Goal: Task Accomplishment & Management: Manage account settings

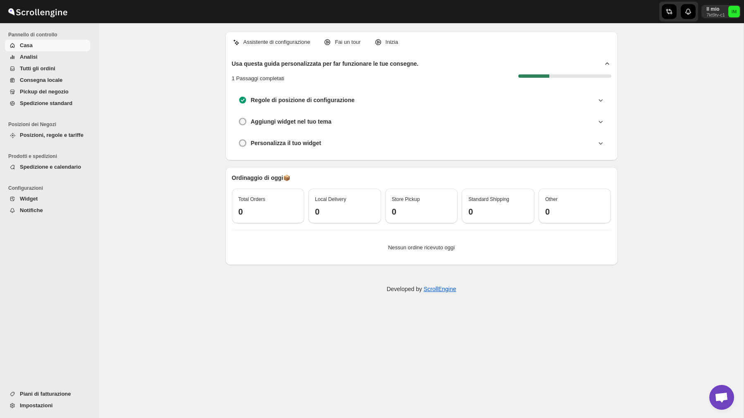
click at [33, 404] on span "Impostazioni" at bounding box center [36, 405] width 33 height 6
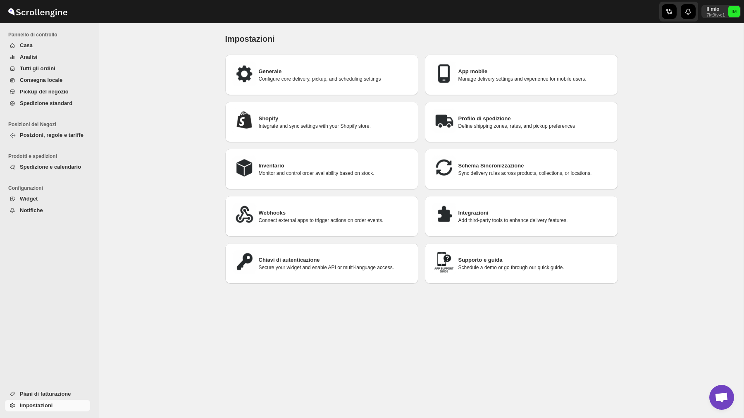
click at [314, 81] on p "Configure core delivery, pickup, and scheduling settings" at bounding box center [335, 79] width 153 height 7
select select "m"
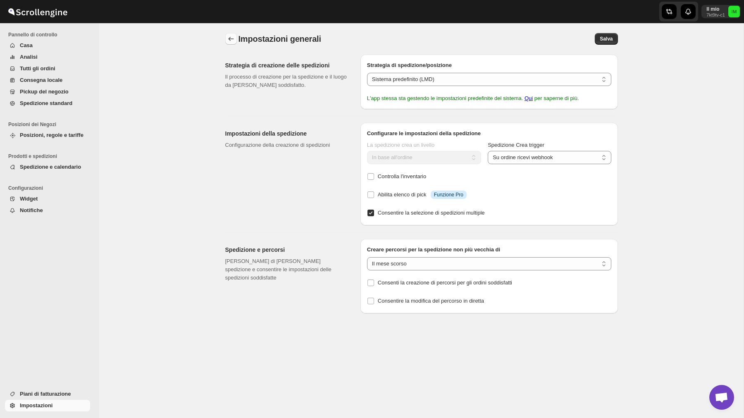
click at [230, 36] on icon "back" at bounding box center [231, 39] width 8 height 8
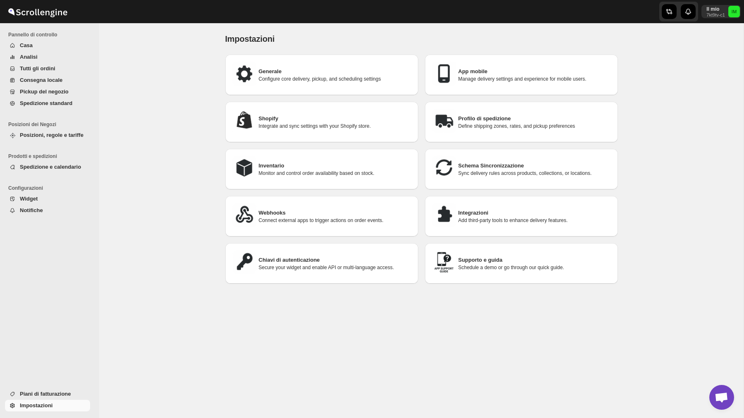
click at [311, 120] on h3 "Shopify" at bounding box center [335, 119] width 153 height 8
select select "SHIPMENT_DELIVERED"
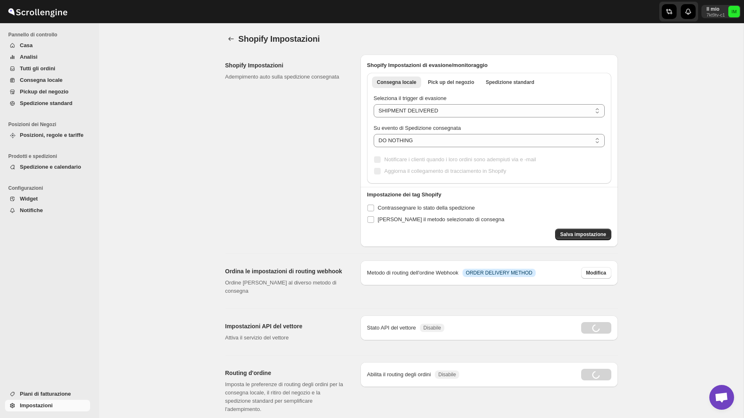
radio input "true"
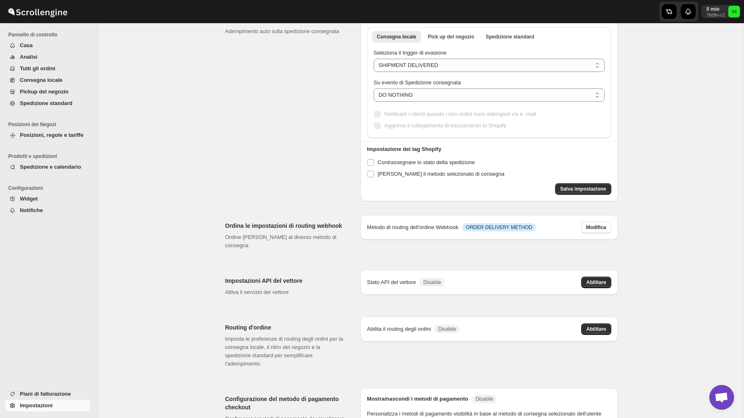
scroll to position [20, 0]
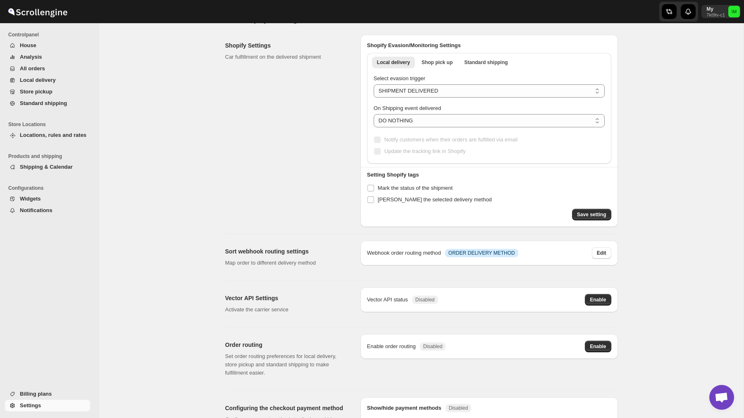
click at [48, 134] on font "Locations, rules and rates" at bounding box center [53, 135] width 67 height 6
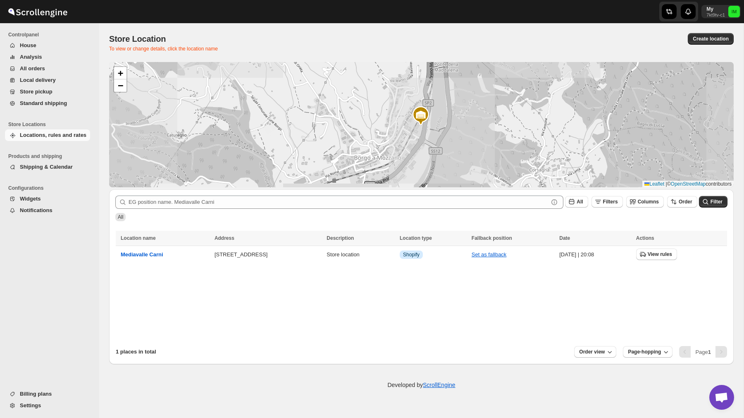
click at [41, 406] on font "Settings" at bounding box center [30, 405] width 21 height 6
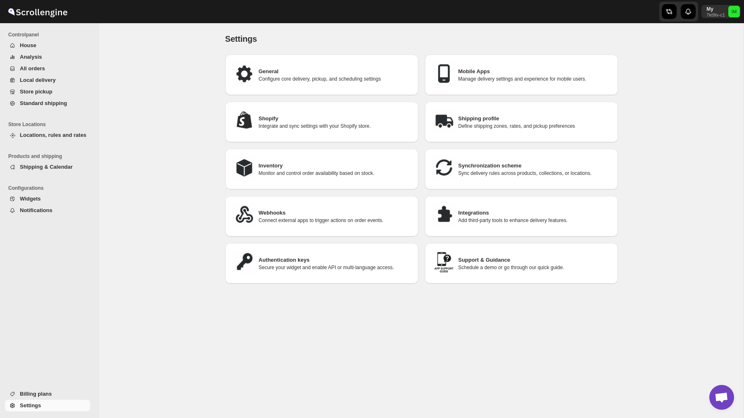
click at [311, 130] on div "Shopify Integrate and sync settings with your Shopify store." at bounding box center [322, 121] width 180 height 27
select select "SHIPMENT_DELIVERED"
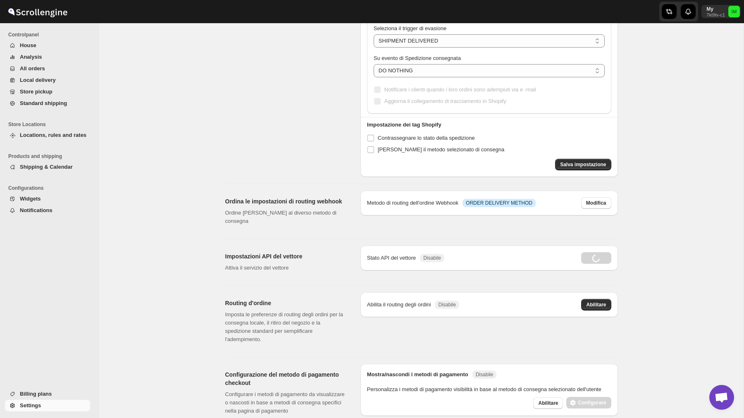
radio input "true"
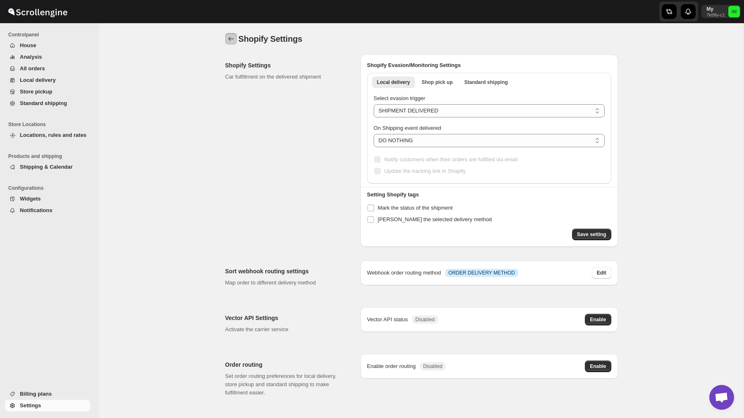
click at [226, 36] on button "back" at bounding box center [231, 39] width 12 height 12
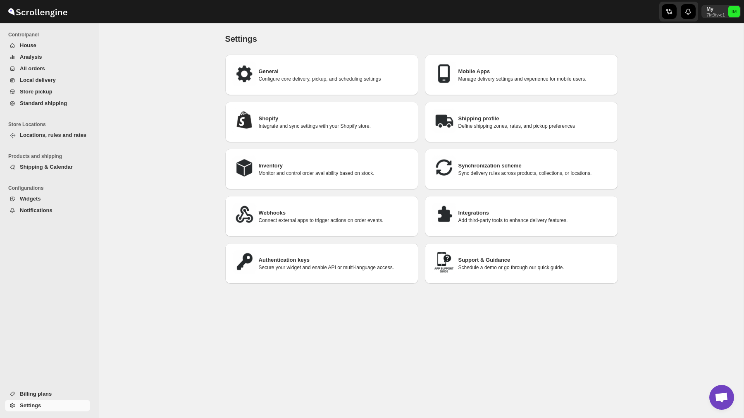
click at [491, 117] on font "Shipping profile" at bounding box center [479, 118] width 41 height 6
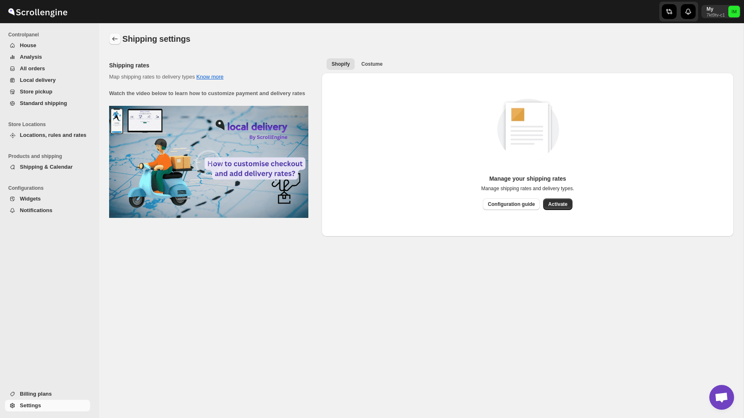
click at [116, 34] on button "back" at bounding box center [115, 39] width 12 height 12
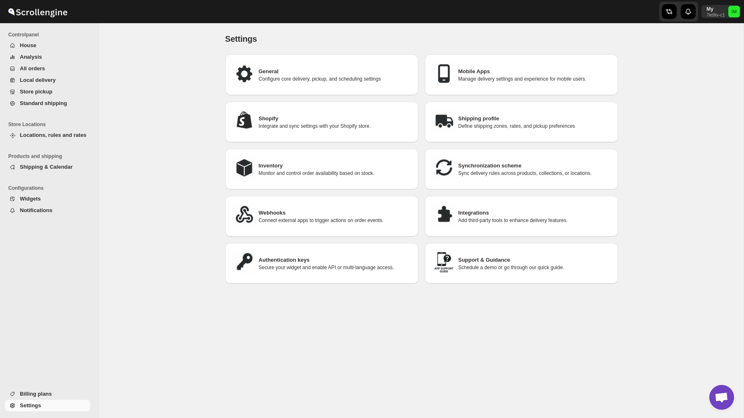
click at [484, 210] on font "Integrations" at bounding box center [474, 213] width 31 height 6
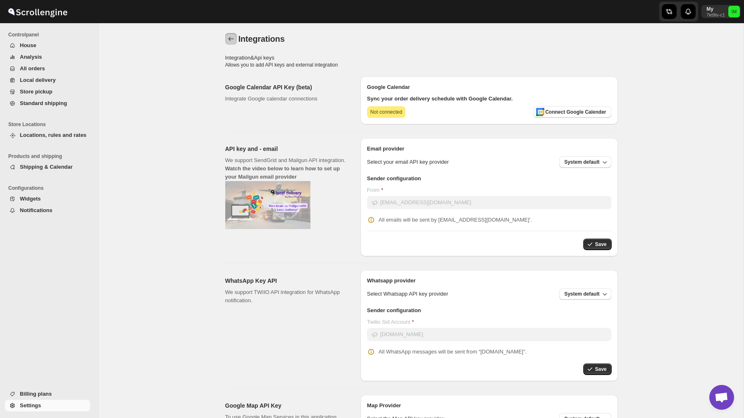
click at [233, 43] on button "back" at bounding box center [231, 39] width 12 height 12
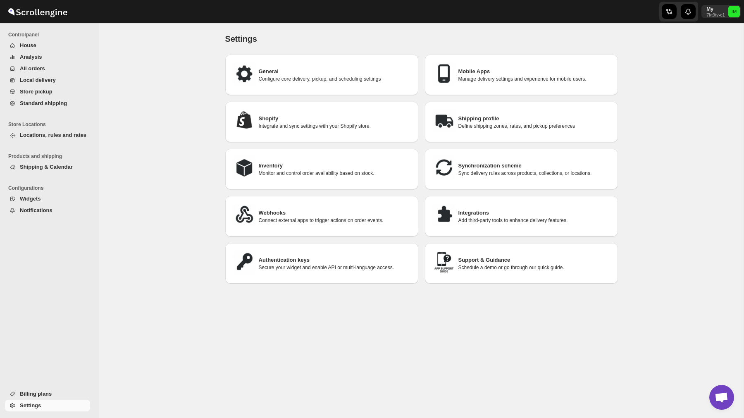
click at [333, 80] on font "Configure core delivery, pickup, and scheduling settings" at bounding box center [320, 79] width 122 height 6
select select "m"
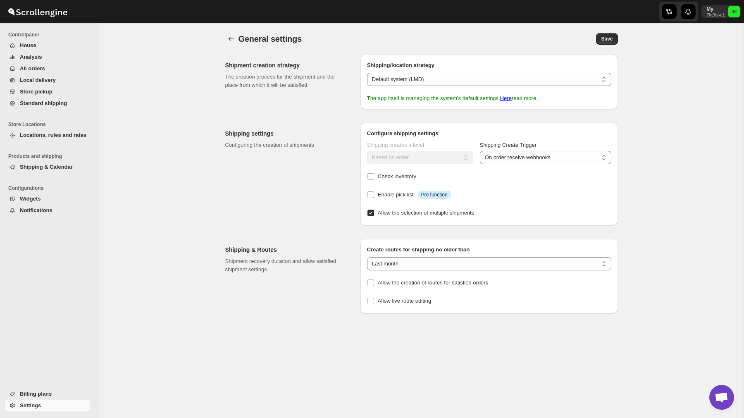
click at [229, 29] on div "General settings. This page is ready General settings Save" at bounding box center [421, 38] width 393 height 31
click at [229, 36] on icon "back" at bounding box center [231, 39] width 8 height 8
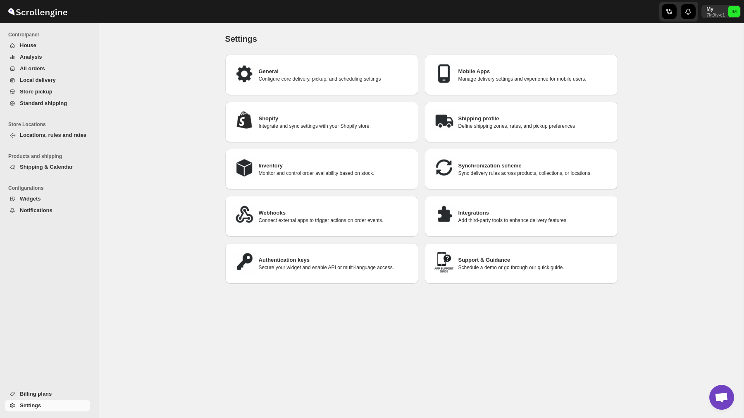
click at [480, 76] on p "Manage delivery settings and experience for mobile users." at bounding box center [535, 79] width 153 height 7
select select "AVERAGE"
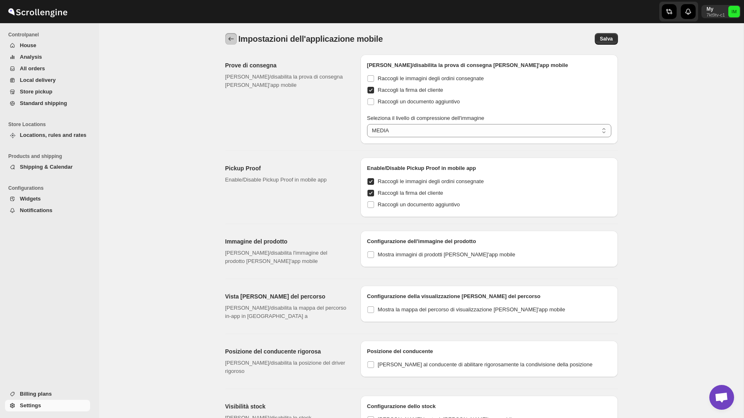
click at [229, 37] on icon "back" at bounding box center [231, 39] width 8 height 8
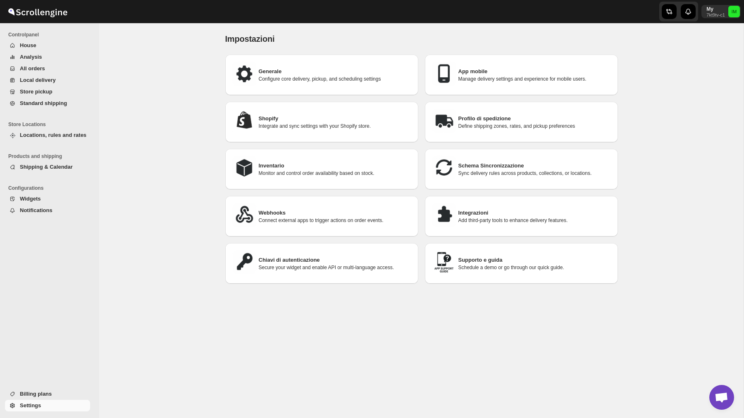
click at [51, 397] on span "Billing plans" at bounding box center [54, 394] width 69 height 8
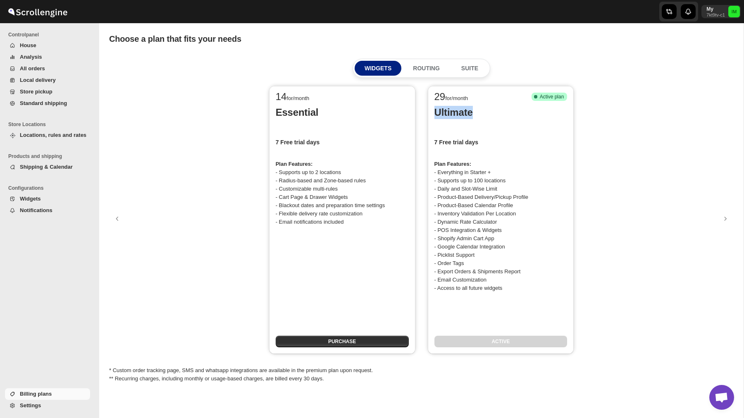
drag, startPoint x: 433, startPoint y: 112, endPoint x: 483, endPoint y: 112, distance: 50.4
click at [484, 112] on div "29 for/month Success Complete Active plan Ultimate 7 Free trial days Plan Featu…" at bounding box center [501, 220] width 146 height 268
click at [27, 408] on font "Settings" at bounding box center [30, 405] width 21 height 6
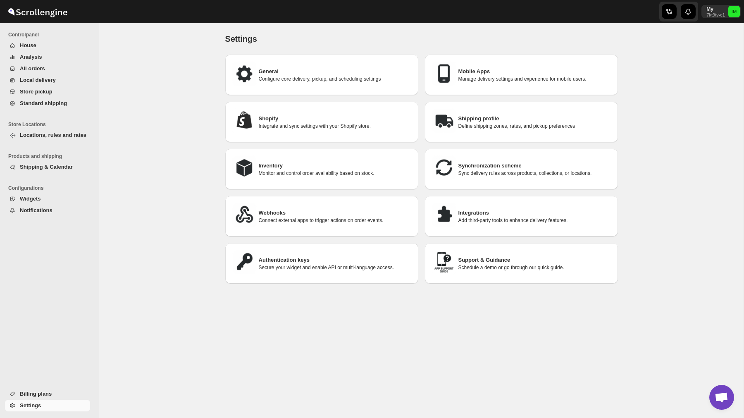
click at [330, 122] on h3 "Shopify" at bounding box center [335, 119] width 153 height 8
select select "SHIPMENT_DELIVERED"
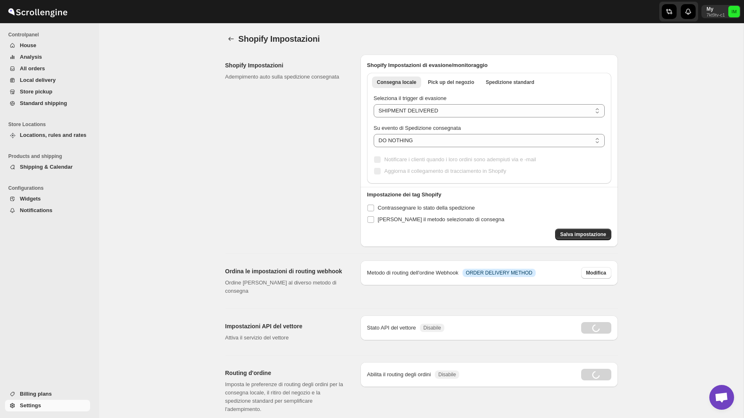
radio input "true"
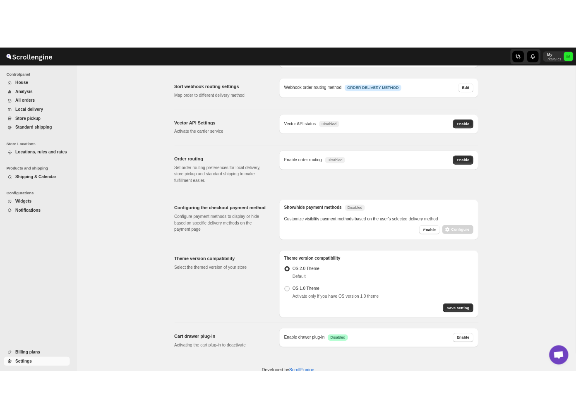
scroll to position [223, 0]
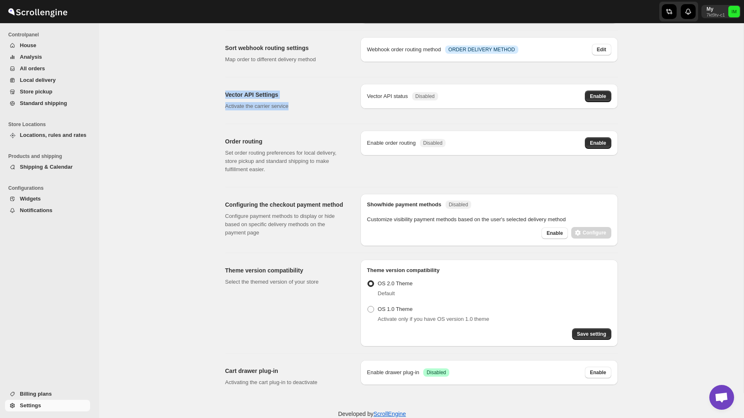
drag, startPoint x: 226, startPoint y: 92, endPoint x: 308, endPoint y: 105, distance: 82.8
click at [308, 105] on div "Vector API Settings Activate the carrier service" at bounding box center [286, 101] width 122 height 20
click at [600, 99] on font "Enable" at bounding box center [598, 96] width 16 height 6
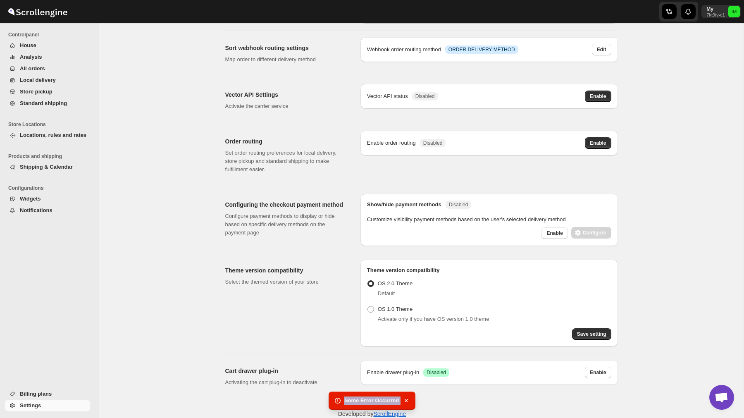
drag, startPoint x: 401, startPoint y: 402, endPoint x: 339, endPoint y: 402, distance: 62.9
click at [339, 402] on div "Some Error Occurred" at bounding box center [372, 401] width 87 height 18
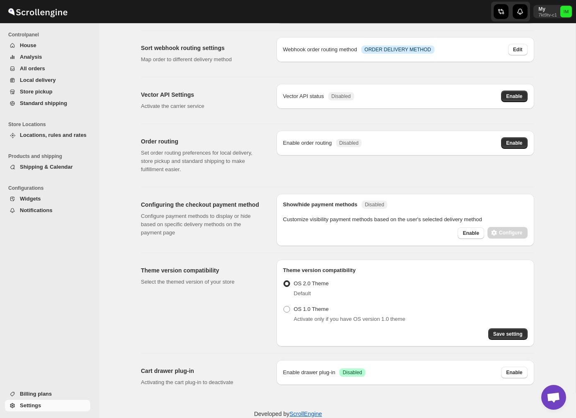
click at [59, 135] on font "Locations, rules and rates" at bounding box center [53, 135] width 67 height 6
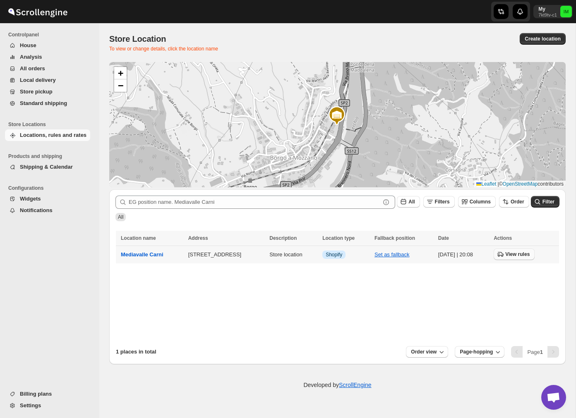
click at [520, 258] on button "View rules" at bounding box center [513, 255] width 41 height 12
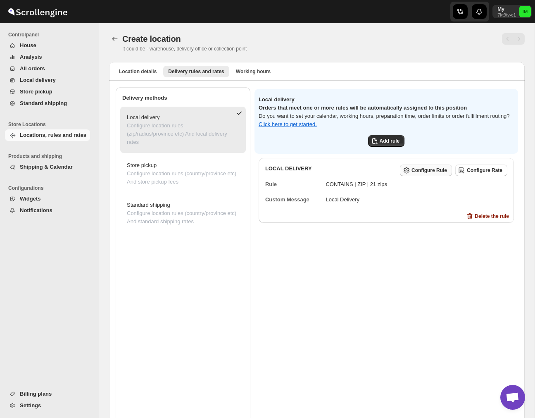
click at [427, 170] on font "Configure Rule" at bounding box center [430, 170] width 36 height 6
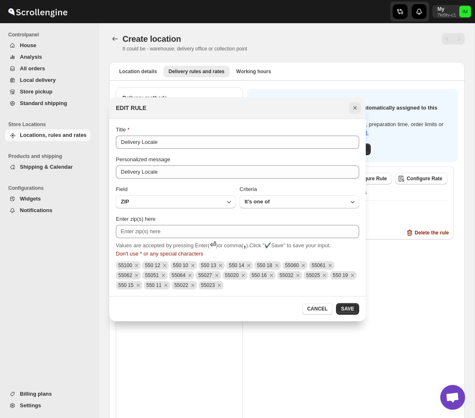
click at [354, 105] on icon "Close" at bounding box center [355, 108] width 8 height 8
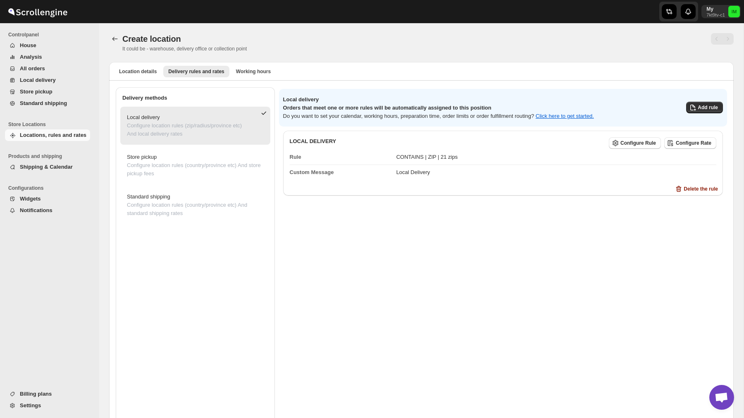
click at [30, 406] on font "Settings" at bounding box center [30, 405] width 21 height 6
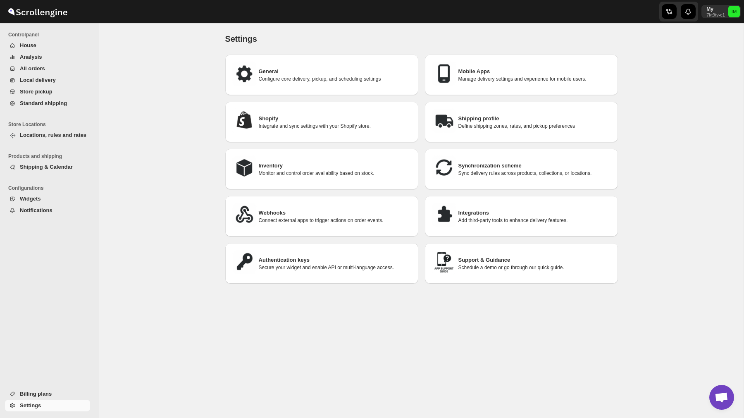
click at [498, 124] on font "Define shipping zones, rates, and pickup preferences" at bounding box center [517, 126] width 117 height 6
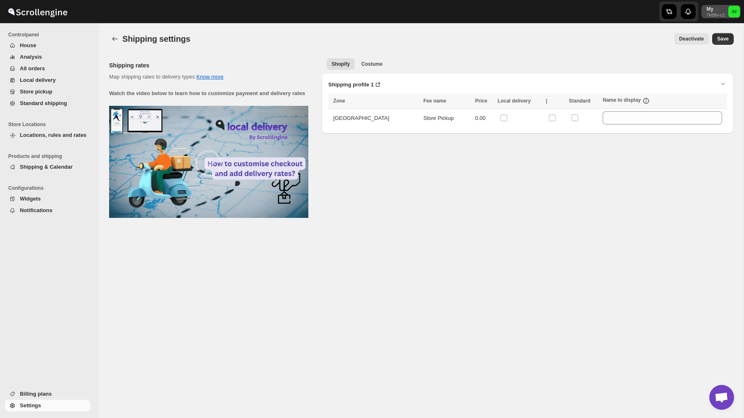
click at [711, 13] on font "7kt9tv-c1" at bounding box center [716, 14] width 19 height 5
click at [711, 88] on span "Logout" at bounding box center [708, 91] width 17 height 6
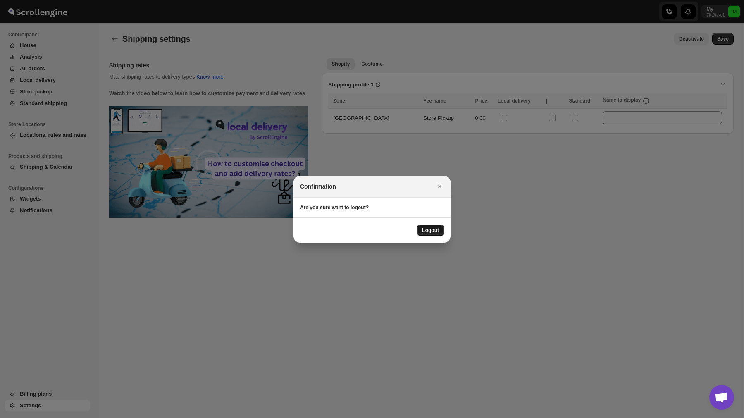
click at [434, 235] on button "Logout" at bounding box center [430, 231] width 27 height 12
